Goal: Complete application form: Complete application form

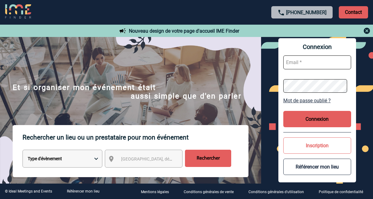
click at [298, 63] on input "text" at bounding box center [318, 63] width 68 height 14
type input "[EMAIL_ADDRESS][DOMAIN_NAME]"
click at [302, 146] on button "Inscription" at bounding box center [318, 146] width 68 height 16
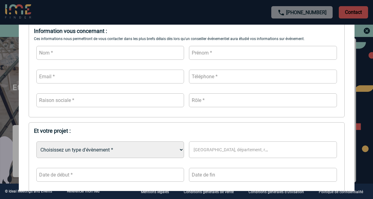
scroll to position [46, 0]
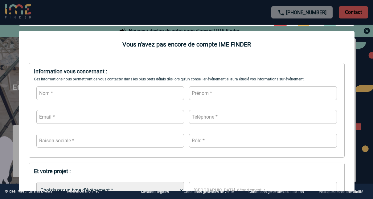
click at [54, 93] on input "text" at bounding box center [110, 93] width 148 height 14
type input "Laisnez"
type input "Léa"
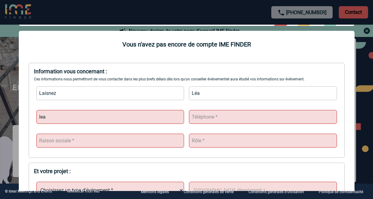
type input "[EMAIL_ADDRESS][DOMAIN_NAME]"
click at [217, 117] on input "text" at bounding box center [263, 117] width 148 height 14
type input "0783931818"
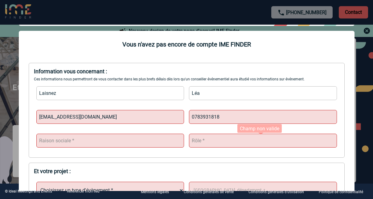
click at [203, 142] on input "text" at bounding box center [263, 141] width 148 height 14
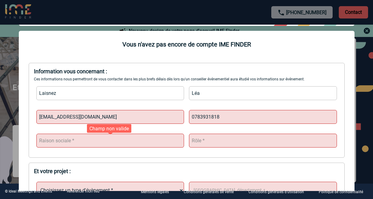
click at [161, 143] on input "text" at bounding box center [110, 141] width 148 height 14
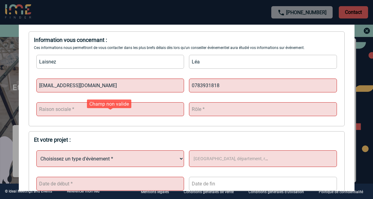
scroll to position [80, 0]
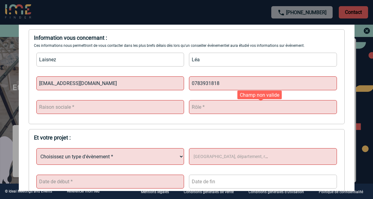
click at [199, 110] on input "text" at bounding box center [263, 107] width 148 height 14
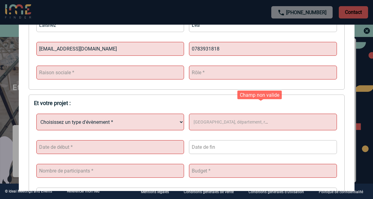
scroll to position [115, 0]
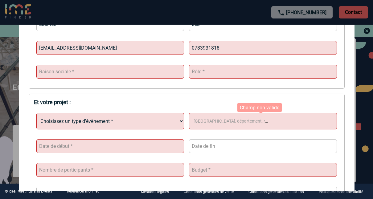
click at [201, 123] on span "[GEOGRAPHIC_DATA], département, région..." at bounding box center [238, 121] width 89 height 5
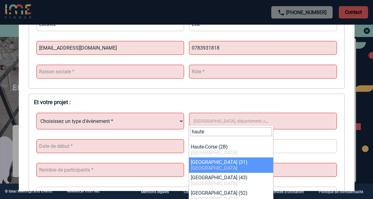
type input "haute"
select select "30536"
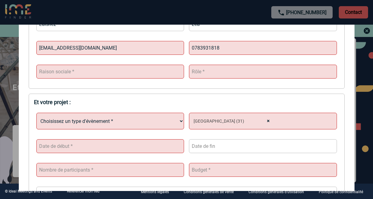
click at [207, 147] on input "text" at bounding box center [263, 146] width 148 height 14
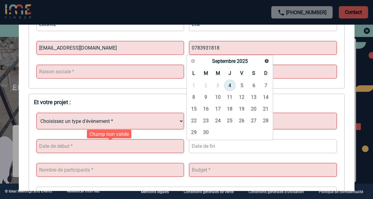
click at [151, 152] on input "text" at bounding box center [110, 146] width 148 height 14
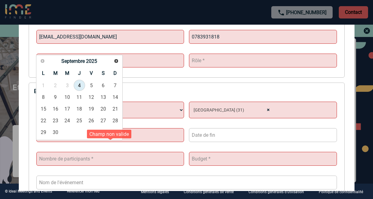
scroll to position [128, 0]
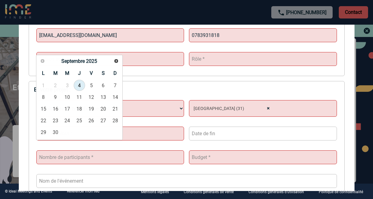
click at [150, 147] on div "Choisissez un type d'évènement * Séminaire avec nuitée Séminaire sans nuitée Re…" at bounding box center [187, 167] width 306 height 145
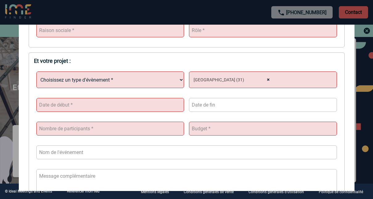
scroll to position [156, 0]
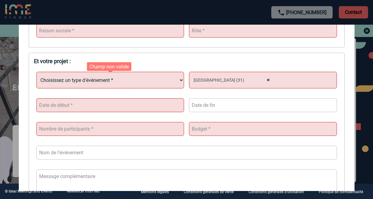
click at [135, 80] on select "Choisissez un type d'évènement * Séminaire avec nuitée Séminaire sans nuitée Re…" at bounding box center [110, 80] width 148 height 17
click at [36, 72] on select "Choisissez un type d'évènement * Séminaire avec nuitée Séminaire sans nuitée Re…" at bounding box center [110, 80] width 148 height 17
click at [87, 81] on select "Choisissez un type d'évènement * Séminaire avec nuitée Séminaire sans nuitée Re…" at bounding box center [110, 80] width 148 height 17
select select "5"
click at [36, 72] on select "Choisissez un type d'évènement * Séminaire avec nuitée Séminaire sans nuitée Re…" at bounding box center [110, 80] width 148 height 17
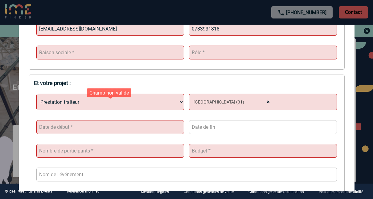
scroll to position [134, 0]
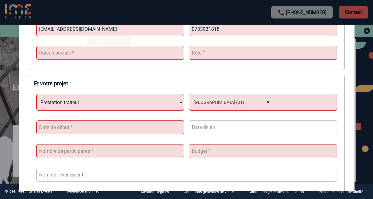
click at [68, 60] on input "text" at bounding box center [110, 53] width 148 height 14
click at [63, 57] on input "text" at bounding box center [110, 53] width 148 height 14
paste input "CAPGEMINI TECHNOLOGY SERVICES"
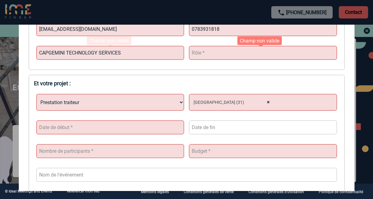
type input "CAPGEMINI TECHNOLOGY SERVICES"
click at [212, 53] on input "text" at bounding box center [263, 53] width 148 height 14
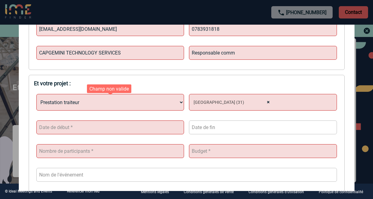
scroll to position [144, 0]
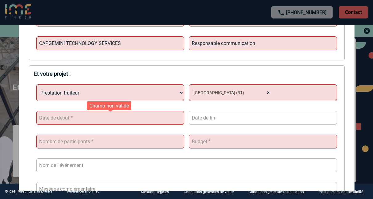
type input "Responsable communication"
click at [110, 116] on input "text" at bounding box center [110, 118] width 148 height 14
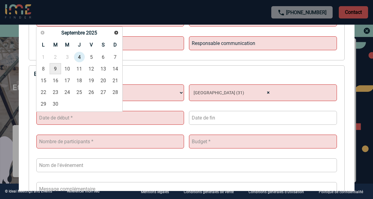
click at [58, 69] on link "9" at bounding box center [55, 68] width 11 height 11
type input "[DATE]"
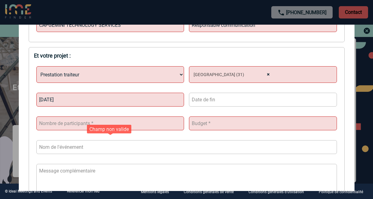
scroll to position [162, 0]
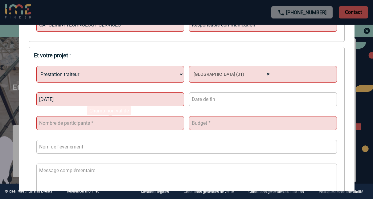
click at [113, 123] on input "number" at bounding box center [110, 123] width 148 height 14
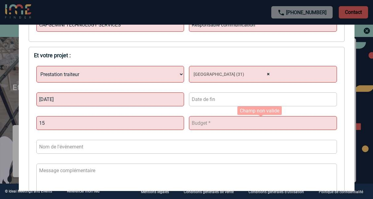
type input "15"
click at [213, 122] on input "number" at bounding box center [263, 123] width 148 height 14
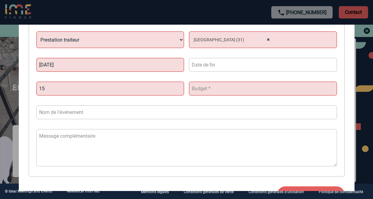
scroll to position [197, 0]
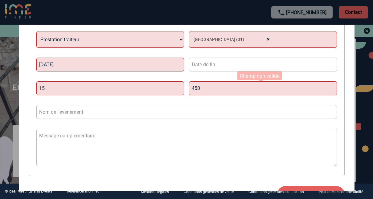
type input "450"
click at [184, 99] on div "Choisissez un type d'évènement * Séminaire avec nuitée Séminaire sans nuitée Re…" at bounding box center [187, 98] width 306 height 145
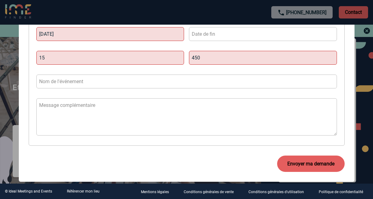
click at [183, 76] on input "text" at bounding box center [186, 82] width 301 height 14
type input "Evenement client"
click at [192, 106] on textarea at bounding box center [186, 116] width 301 height 37
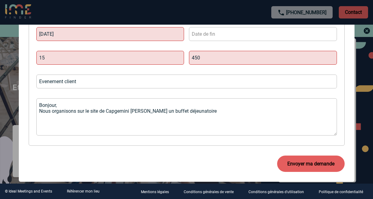
drag, startPoint x: 209, startPoint y: 112, endPoint x: 201, endPoint y: 120, distance: 11.6
click at [201, 120] on textarea "Bonjour, Nous organisons sur le site de Capgemini [PERSON_NAME] un buffet déjeu…" at bounding box center [186, 116] width 301 height 37
click at [230, 113] on textarea "Bonjour, Nous organisons sur le site de Capgemini [PERSON_NAME] un buffet déjeu…" at bounding box center [186, 116] width 301 height 37
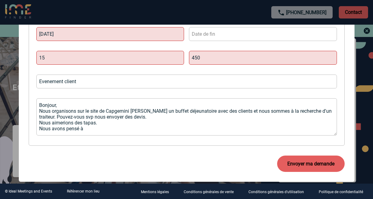
paste textarea "Délice events et Goûts et Saveur Traiteur"
click at [165, 130] on textarea "Bonjour, Nous organisons sur le site de Capgemini [PERSON_NAME] un buffet déjeu…" at bounding box center [186, 116] width 301 height 37
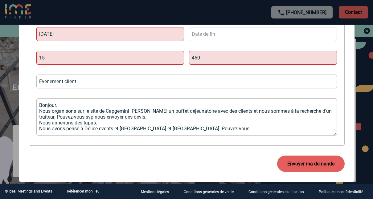
click at [154, 128] on textarea "Bonjour, Nous organisons sur le site de Capgemini [PERSON_NAME] un buffet déjeu…" at bounding box center [186, 116] width 301 height 37
click at [208, 129] on textarea "Bonjour, Nous organisons sur le site de Capgemini [PERSON_NAME] un buffet déjeu…" at bounding box center [186, 116] width 301 height 37
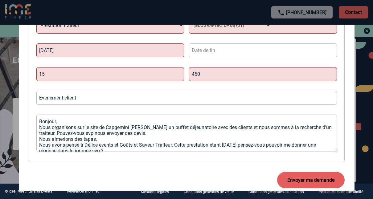
scroll to position [12, 0]
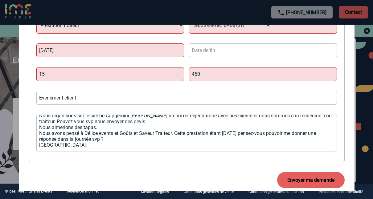
click at [294, 184] on button "Envoyer ma demande" at bounding box center [311, 180] width 68 height 16
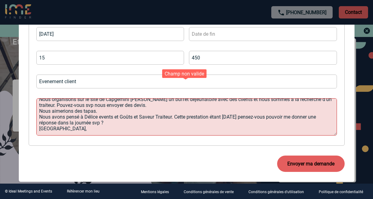
click at [85, 131] on textarea "Bonjour, Nous organisons sur le site de Capgemini [PERSON_NAME] un buffet déjeu…" at bounding box center [186, 116] width 301 height 37
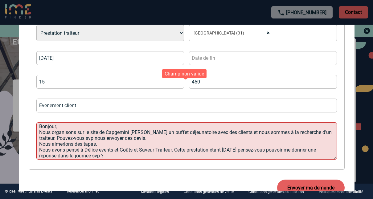
scroll to position [6, 0]
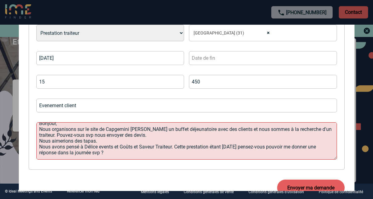
click at [292, 186] on button "Envoyer ma demande" at bounding box center [311, 188] width 68 height 16
click at [39, 141] on textarea "Bonjour, Nous organisons sur le site de Capgemini [PERSON_NAME] un buffet déjeu…" at bounding box center [186, 140] width 301 height 37
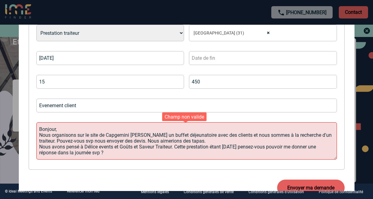
scroll to position [0, 0]
drag, startPoint x: 245, startPoint y: 143, endPoint x: 188, endPoint y: 139, distance: 56.3
click at [188, 139] on textarea "Bonjour, Nous organisons sur le site de Capgemini [PERSON_NAME] un buffet déjeu…" at bounding box center [186, 140] width 301 height 37
click at [206, 153] on textarea "Bonjour, Nous organisons sur le site de Capgemini [PERSON_NAME] un buffet déjeu…" at bounding box center [186, 140] width 301 height 37
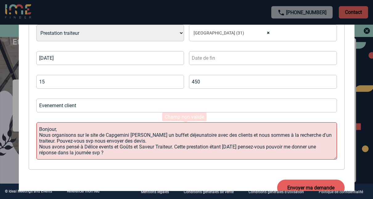
type textarea "Bonjour, Nous organisons sur le site de Capgemini [PERSON_NAME] un buffet déjeu…"
click at [223, 88] on input "450" at bounding box center [263, 82] width 148 height 14
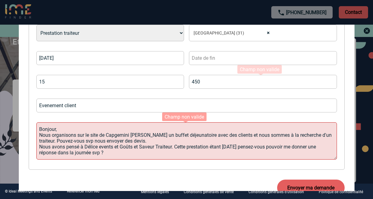
click at [211, 155] on textarea "Bonjour, Nous organisons sur le site de Capgemini [PERSON_NAME] un buffet déjeu…" at bounding box center [186, 140] width 301 height 37
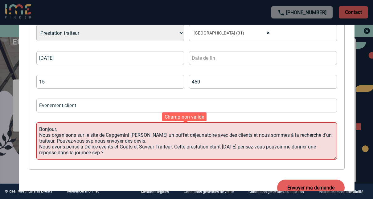
scroll to position [228, 0]
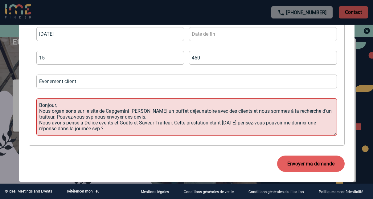
click at [289, 164] on button "Envoyer ma demande" at bounding box center [311, 164] width 68 height 16
drag, startPoint x: 112, startPoint y: 127, endPoint x: 22, endPoint y: 97, distance: 95.4
click at [22, 97] on form "Information vous concernant : Ces informations nous permettront de vous contact…" at bounding box center [187, 29] width 336 height 305
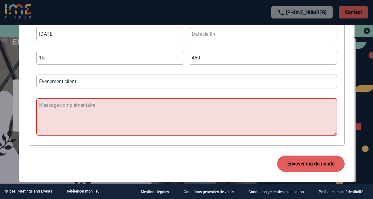
click at [111, 80] on input "Evenement client" at bounding box center [186, 82] width 301 height 14
click at [138, 61] on input "15" at bounding box center [110, 58] width 148 height 14
click at [94, 126] on textarea at bounding box center [186, 116] width 301 height 37
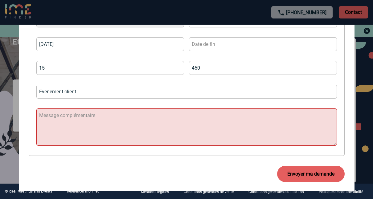
scroll to position [218, 0]
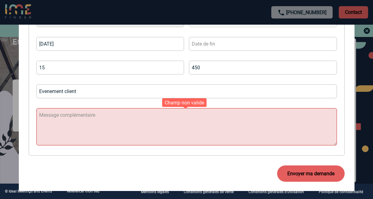
paste textarea "Bonjour, Nous organisons sur le site de Capgemini [PERSON_NAME] un buffet déjeu…"
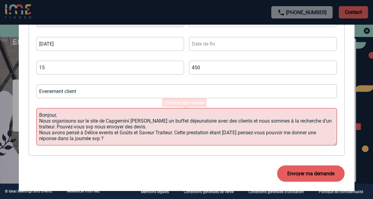
type textarea "Bonjour, Nous organisons sur le site de Capgemini [PERSON_NAME] un buffet déjeu…"
click at [230, 168] on div "Envoyer ma demande" at bounding box center [187, 174] width 316 height 26
click at [301, 173] on button "Envoyer ma demande" at bounding box center [311, 174] width 68 height 16
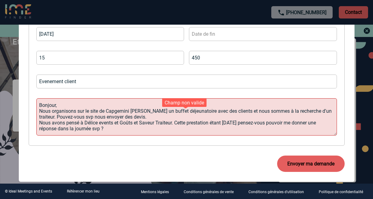
click at [120, 128] on textarea "Bonjour, Nous organisons sur le site de Capgemini [PERSON_NAME] un buffet déjeu…" at bounding box center [186, 116] width 301 height 37
drag, startPoint x: 112, startPoint y: 131, endPoint x: 39, endPoint y: 106, distance: 77.4
click at [39, 106] on textarea "Bonjour, Nous organisons sur le site de Capgemini [PERSON_NAME] un buffet déjeu…" at bounding box center [186, 116] width 301 height 37
click at [123, 127] on textarea "Bonjour, Nous organisons sur le site de Capgemini [PERSON_NAME] un buffet déjeu…" at bounding box center [186, 116] width 301 height 37
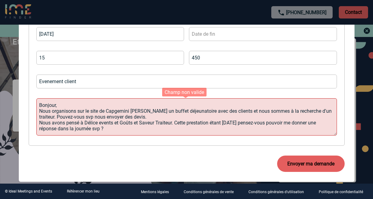
click at [187, 88] on div "Champ non valide" at bounding box center [185, 92] width 48 height 12
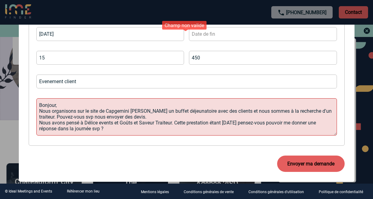
scroll to position [113, 0]
click at [40, 110] on textarea "Bonjour, Nous organisons sur le site de Capgemini [PERSON_NAME] un buffet déjeu…" at bounding box center [186, 116] width 301 height 37
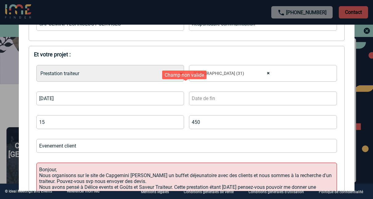
scroll to position [160, 0]
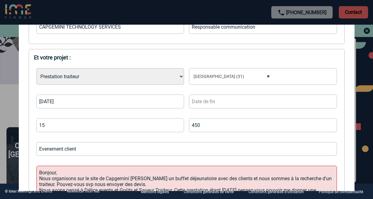
click at [208, 100] on input "text" at bounding box center [263, 102] width 148 height 14
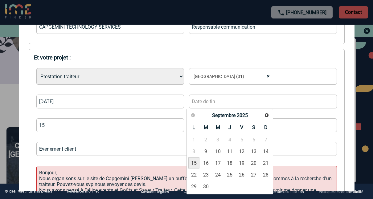
click at [197, 162] on link "15" at bounding box center [193, 163] width 11 height 11
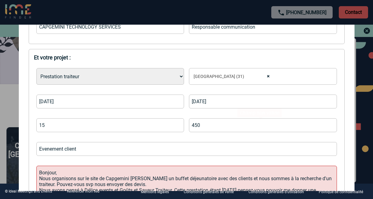
click at [206, 100] on input "[DATE]" at bounding box center [263, 102] width 148 height 14
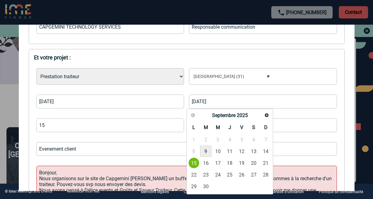
click at [206, 150] on link "9" at bounding box center [205, 151] width 11 height 11
type input "[DATE]"
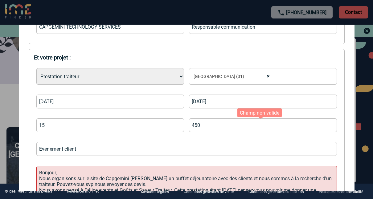
click at [224, 121] on input "450" at bounding box center [263, 125] width 148 height 14
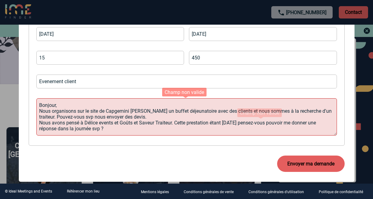
click at [224, 106] on textarea "Bonjour, Nous organisons sur le site de Capgemini [PERSON_NAME] un buffet déjeu…" at bounding box center [186, 116] width 301 height 37
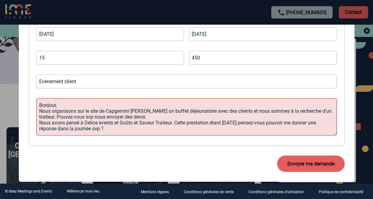
click at [290, 164] on button "Envoyer ma demande" at bounding box center [311, 164] width 68 height 16
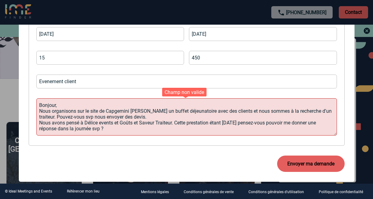
click at [64, 109] on textarea "Bonjour, Nous organisons sur le site de Capgemini [PERSON_NAME] un buffet déjeu…" at bounding box center [186, 116] width 301 height 37
drag, startPoint x: 93, startPoint y: 125, endPoint x: 36, endPoint y: 98, distance: 63.2
click at [36, 98] on div "Choisissez un type d'évènement * Séminaire avec nuitée Séminaire sans nuitée Re…" at bounding box center [187, 68] width 306 height 145
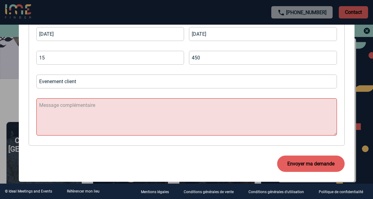
click at [99, 83] on input "Evenement client" at bounding box center [186, 82] width 301 height 14
click at [240, 89] on div "Choisissez un type d'évènement * Séminaire avec nuitée Séminaire sans nuitée Re…" at bounding box center [187, 68] width 306 height 145
click at [210, 100] on textarea at bounding box center [186, 116] width 301 height 37
type textarea "B"
type textarea "Voir description"
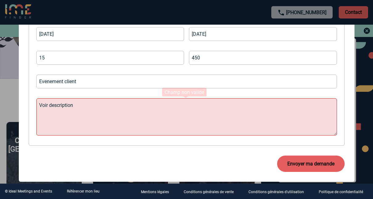
click at [233, 87] on input "Evenement client" at bounding box center [186, 82] width 301 height 14
click at [277, 83] on input "Evenement client" at bounding box center [186, 82] width 301 height 14
click at [294, 160] on button "Envoyer ma demande" at bounding box center [311, 164] width 68 height 16
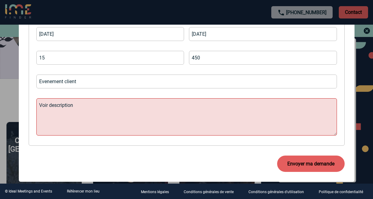
click at [294, 160] on button "Envoyer ma demande" at bounding box center [311, 164] width 68 height 16
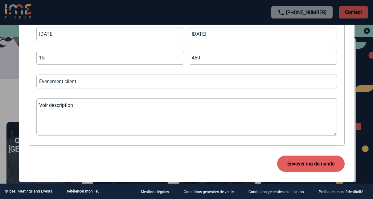
scroll to position [0, 0]
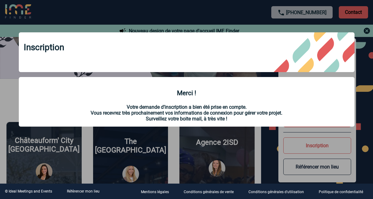
click at [367, 26] on div at bounding box center [186, 99] width 373 height 199
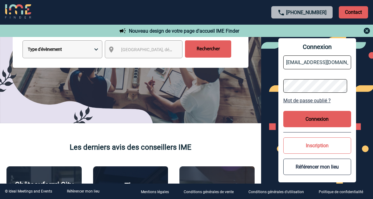
scroll to position [110, 0]
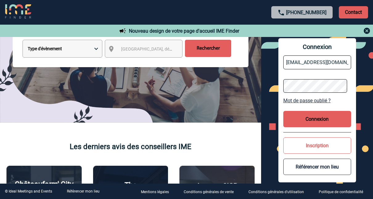
click at [312, 154] on button "Inscription" at bounding box center [318, 146] width 68 height 16
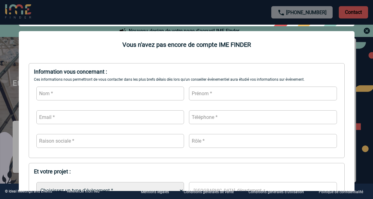
scroll to position [53, 0]
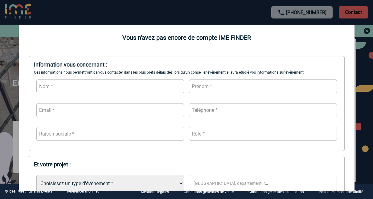
click at [120, 87] on input "text" at bounding box center [110, 87] width 148 height 14
type input "Laisnez"
type input "Léa"
type input "[EMAIL_ADDRESS][DOMAIN_NAME]"
type input "0783931818"
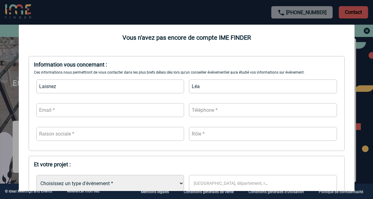
type input "CAPGEMINI TECHNOLOGY SERVICES"
type input "Responsable communication"
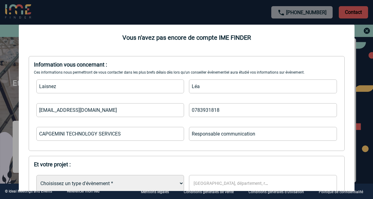
type input "[DATE]"
type input "15"
type input "450"
type input "Evenement client"
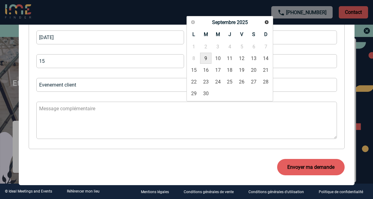
scroll to position [225, 0]
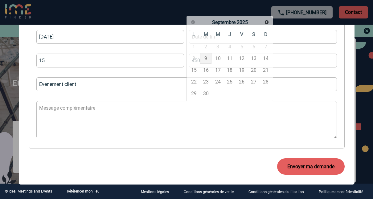
click at [136, 123] on textarea at bounding box center [186, 119] width 301 height 37
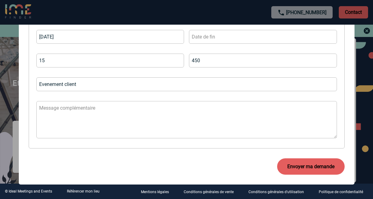
paste textarea "Bonjour, Nous organisons sur le site de Capgemini [PERSON_NAME] un buffet déjeu…"
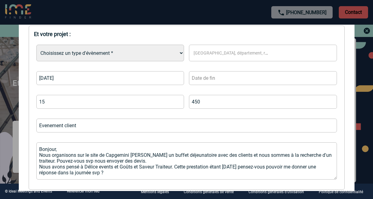
scroll to position [209, 0]
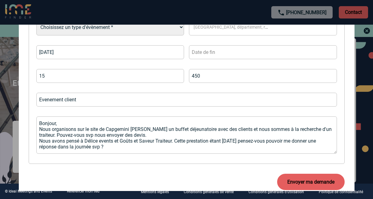
type textarea "Bonjour, Nous organisons sur le site de Capgemini [PERSON_NAME] un buffet déjeu…"
click at [302, 181] on button "Envoyer ma demande" at bounding box center [311, 182] width 68 height 16
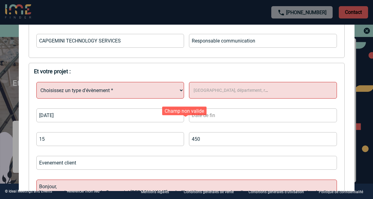
scroll to position [141, 0]
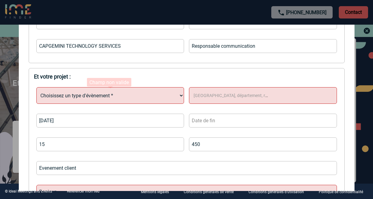
click at [115, 97] on select "Choisissez un type d'évènement * Séminaire avec nuitée Séminaire sans nuitée Re…" at bounding box center [110, 95] width 148 height 17
select select "5"
click at [36, 88] on select "Choisissez un type d'évènement * Séminaire avec nuitée Séminaire sans nuitée Re…" at bounding box center [110, 95] width 148 height 17
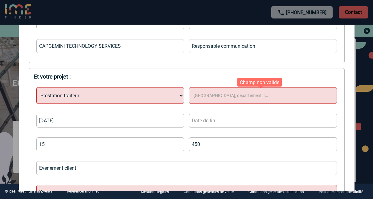
click at [203, 94] on span "[GEOGRAPHIC_DATA], département, région..." at bounding box center [238, 95] width 89 height 5
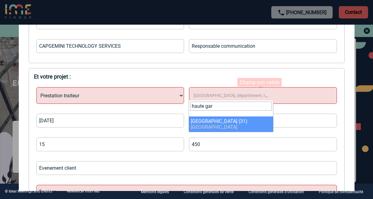
type input "haute gar"
select select "30536"
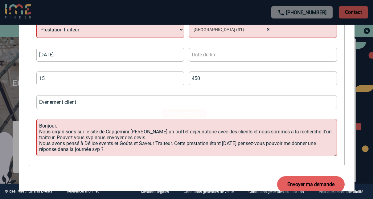
scroll to position [214, 0]
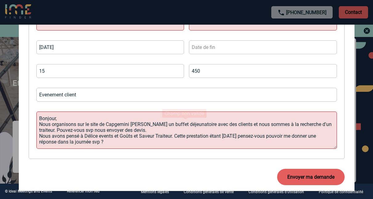
click at [207, 47] on input "text" at bounding box center [263, 47] width 148 height 14
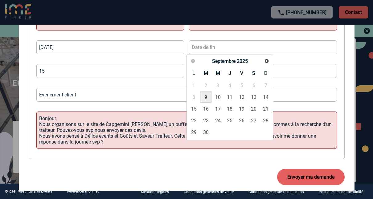
click at [204, 97] on link "9" at bounding box center [205, 97] width 11 height 11
type input "[DATE]"
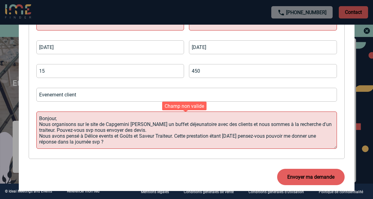
scroll to position [218, 0]
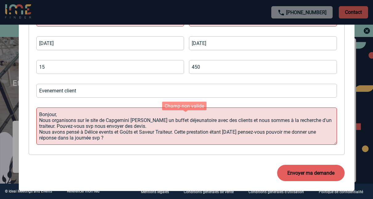
drag, startPoint x: 60, startPoint y: 111, endPoint x: 31, endPoint y: 113, distance: 28.4
click at [31, 113] on div "Et votre projet : Choisissez un type d'évènement * Séminaire avec nuitée Sémina…" at bounding box center [187, 73] width 316 height 164
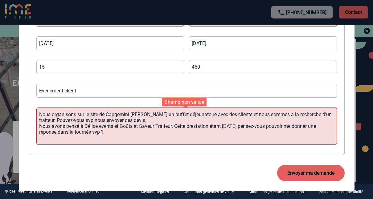
drag, startPoint x: 184, startPoint y: 118, endPoint x: 99, endPoint y: 119, distance: 85.1
click at [99, 119] on textarea "Nous organisons sur le site de Capgemini [PERSON_NAME] un buffet déjeunatoire a…" at bounding box center [186, 126] width 301 height 37
click at [39, 126] on textarea "Nous organisons sur le site de Capgemini [PERSON_NAME] un buffet déjeunatoire a…" at bounding box center [186, 126] width 301 height 37
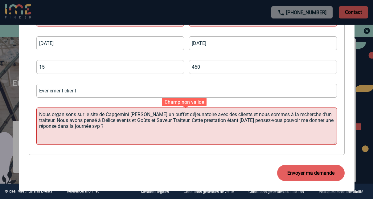
click at [155, 131] on textarea "Nous organisons sur le site de Capgemini [PERSON_NAME] un buffet déjeunatoire a…" at bounding box center [186, 126] width 301 height 37
click at [297, 177] on button "Envoyer ma demande" at bounding box center [311, 173] width 68 height 16
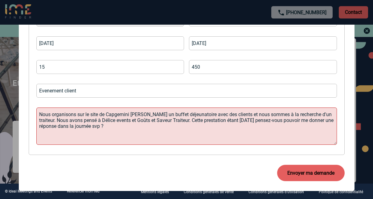
click at [292, 175] on button "Envoyer ma demande" at bounding box center [311, 173] width 68 height 16
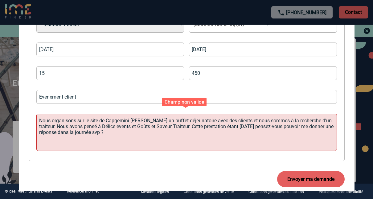
drag, startPoint x: 88, startPoint y: 127, endPoint x: 269, endPoint y: 120, distance: 181.5
click at [269, 120] on textarea "Nous organisons sur le site de Capgemini [PERSON_NAME] un buffet déjeunatoire a…" at bounding box center [186, 132] width 301 height 37
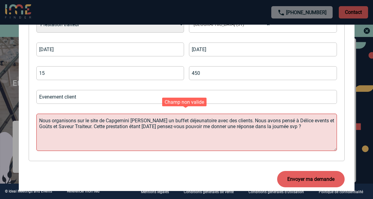
click at [248, 137] on textarea "Nous organisons sur le site de Capgemini [PERSON_NAME] un buffet déjeunatoire a…" at bounding box center [186, 132] width 301 height 37
click at [319, 180] on button "Envoyer ma demande" at bounding box center [311, 179] width 68 height 16
click at [299, 180] on button "Envoyer ma demande" at bounding box center [311, 179] width 68 height 16
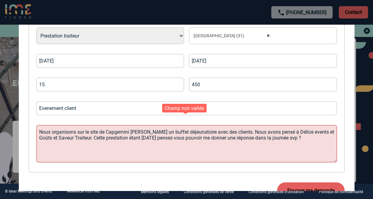
scroll to position [201, 0]
click at [142, 131] on textarea "Nous organisons sur le site de Capgemini [PERSON_NAME] un buffet déjeunatoire a…" at bounding box center [186, 144] width 301 height 37
click at [121, 132] on textarea "Nous organisons sur le site de Capgemini [PERSON_NAME] un buffet déjeunatoire a…" at bounding box center [186, 144] width 301 height 37
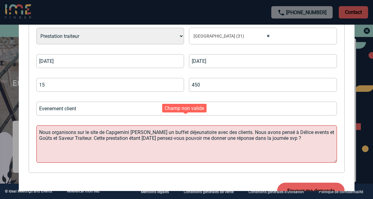
click at [148, 133] on textarea "Nous organisons sur le site de Capgemini [PERSON_NAME] un buffet déjeunatoire a…" at bounding box center [186, 144] width 301 height 37
click at [166, 160] on textarea "Nous organisons sur le site de Capgemini [PERSON_NAME] un buffet déjeunatoire a…" at bounding box center [186, 144] width 301 height 37
click at [288, 189] on button "Envoyer ma demande" at bounding box center [311, 191] width 68 height 16
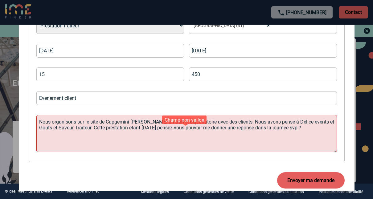
scroll to position [212, 0]
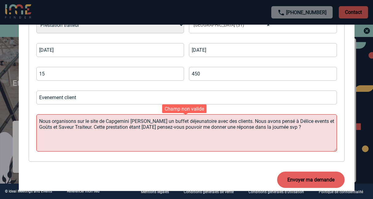
click at [91, 119] on textarea "Nous organisons sur le site de Capgemini [PERSON_NAME] un buffet déjeunatoire a…" at bounding box center [186, 132] width 301 height 37
click at [90, 135] on textarea "Nous organisons sur le site de Capgemini [PERSON_NAME] un buffet déjeunatoire a…" at bounding box center [186, 132] width 301 height 37
drag, startPoint x: 157, startPoint y: 122, endPoint x: 81, endPoint y: 118, distance: 76.3
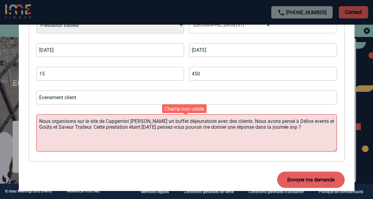
click at [81, 118] on textarea "Nous organisons sur le site de Capgemini [PERSON_NAME] un buffet déjeunatoire a…" at bounding box center [186, 132] width 301 height 37
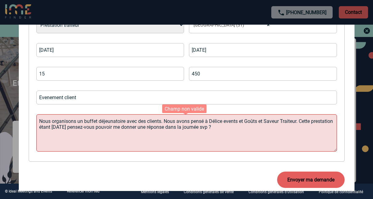
type textarea "Nous organisons un buffet déjeunatoire avec des clients. Nous avons pensé à Dél…"
click at [279, 114] on div "Choisissez un type d'évènement * Séminaire avec nuitée Séminaire sans nuitée Re…" at bounding box center [187, 84] width 306 height 145
click at [293, 181] on button "Envoyer ma demande" at bounding box center [311, 180] width 68 height 16
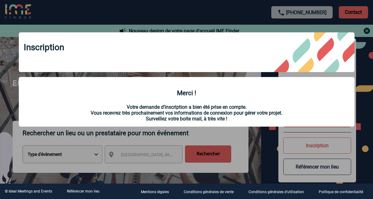
scroll to position [0, 0]
